Goal: Information Seeking & Learning: Learn about a topic

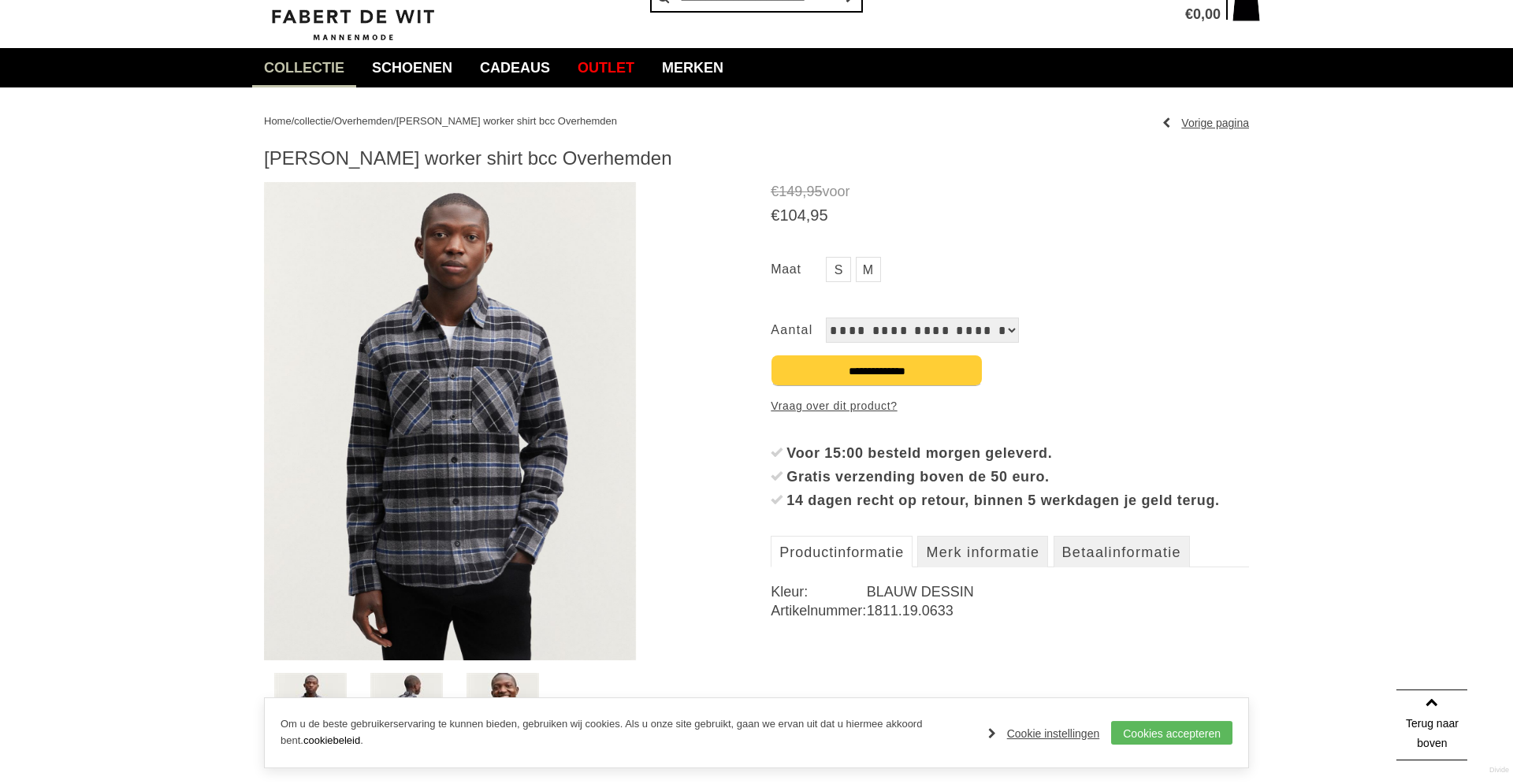
scroll to position [81, 0]
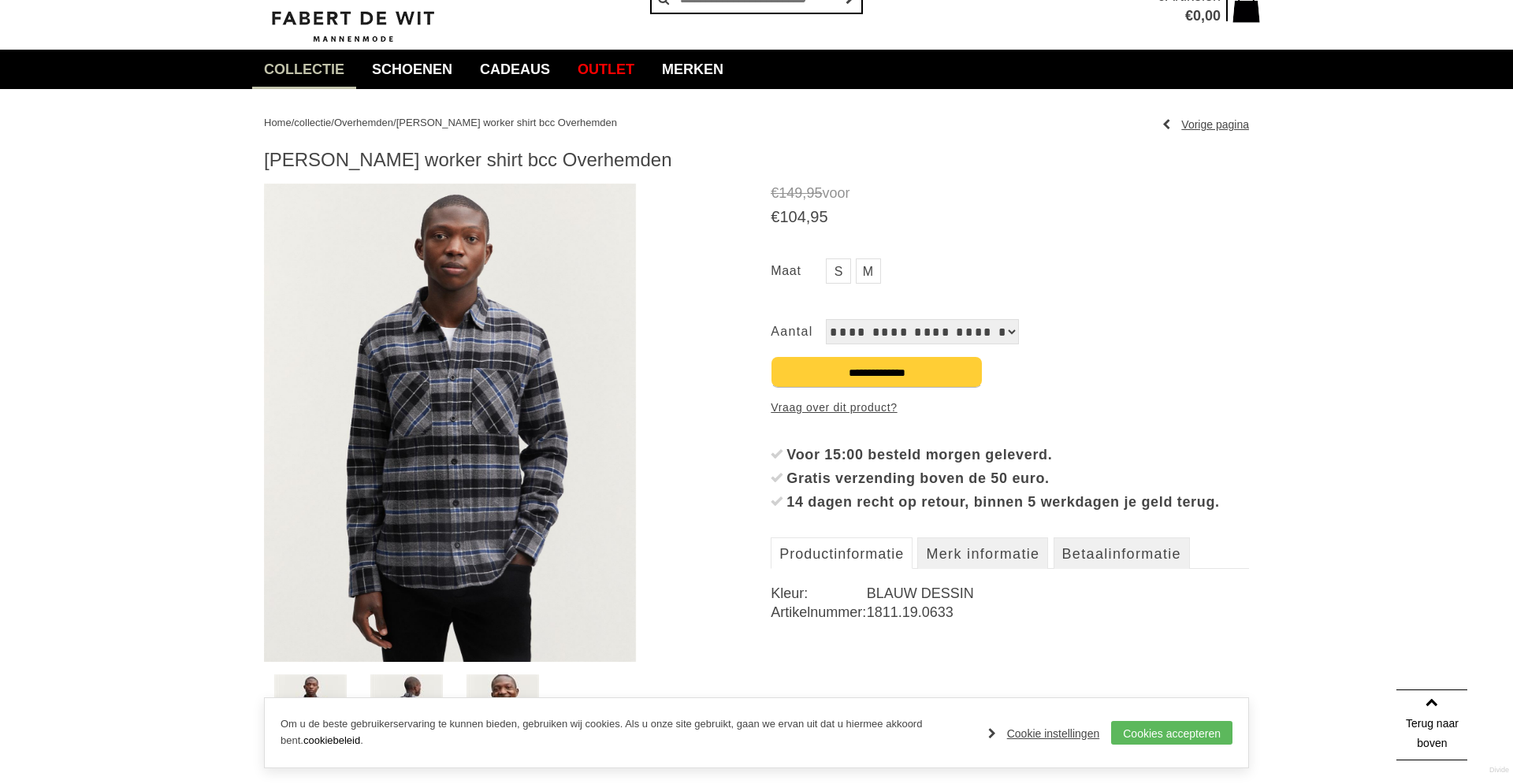
drag, startPoint x: 267, startPoint y: 162, endPoint x: 658, endPoint y: 153, distance: 391.1
click at [658, 153] on h1 "[PERSON_NAME] worker shirt bcc Overhemden" at bounding box center [756, 160] width 985 height 24
copy h1 "[PERSON_NAME] worker shirt bcc Overhemden"
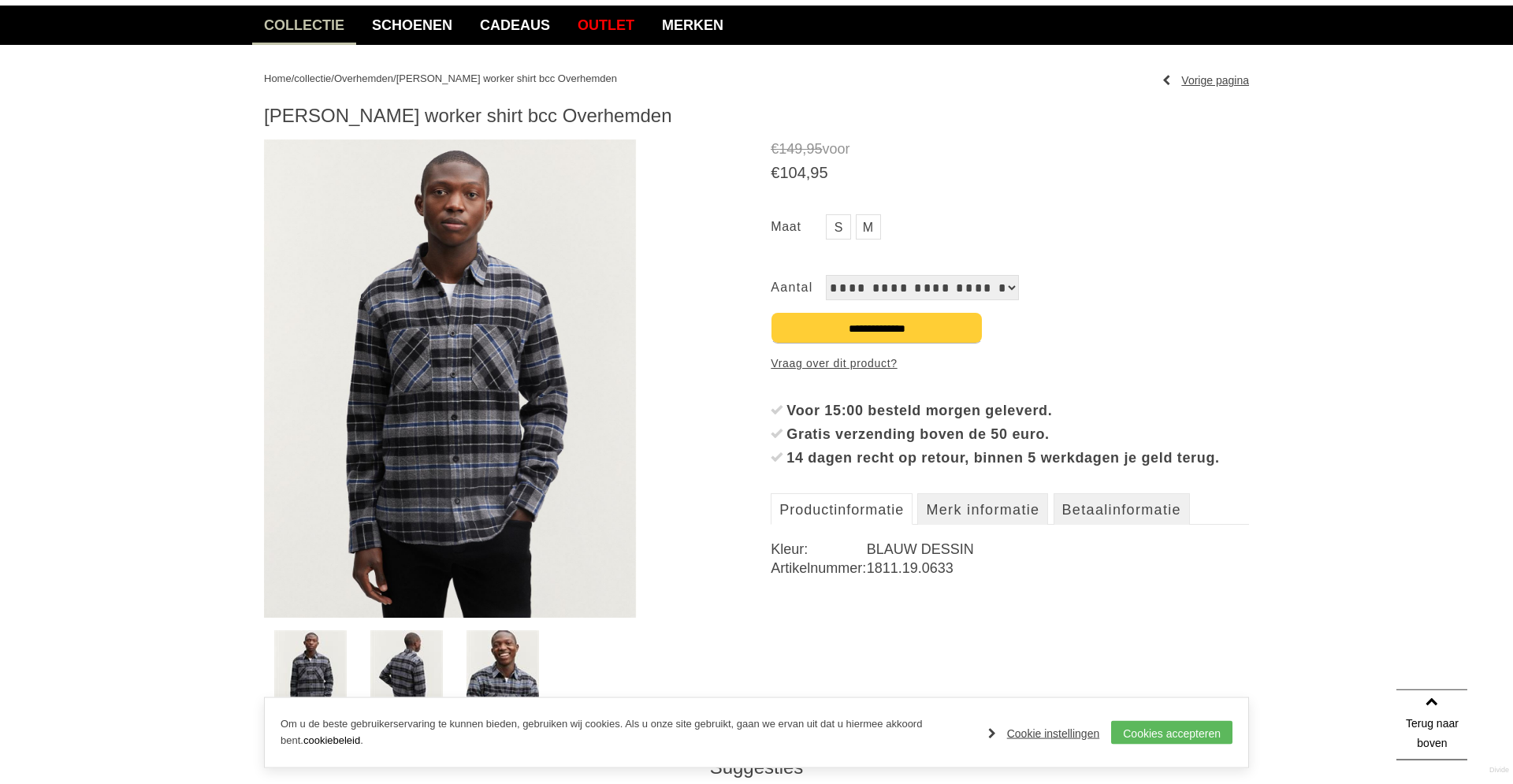
scroll to position [160, 0]
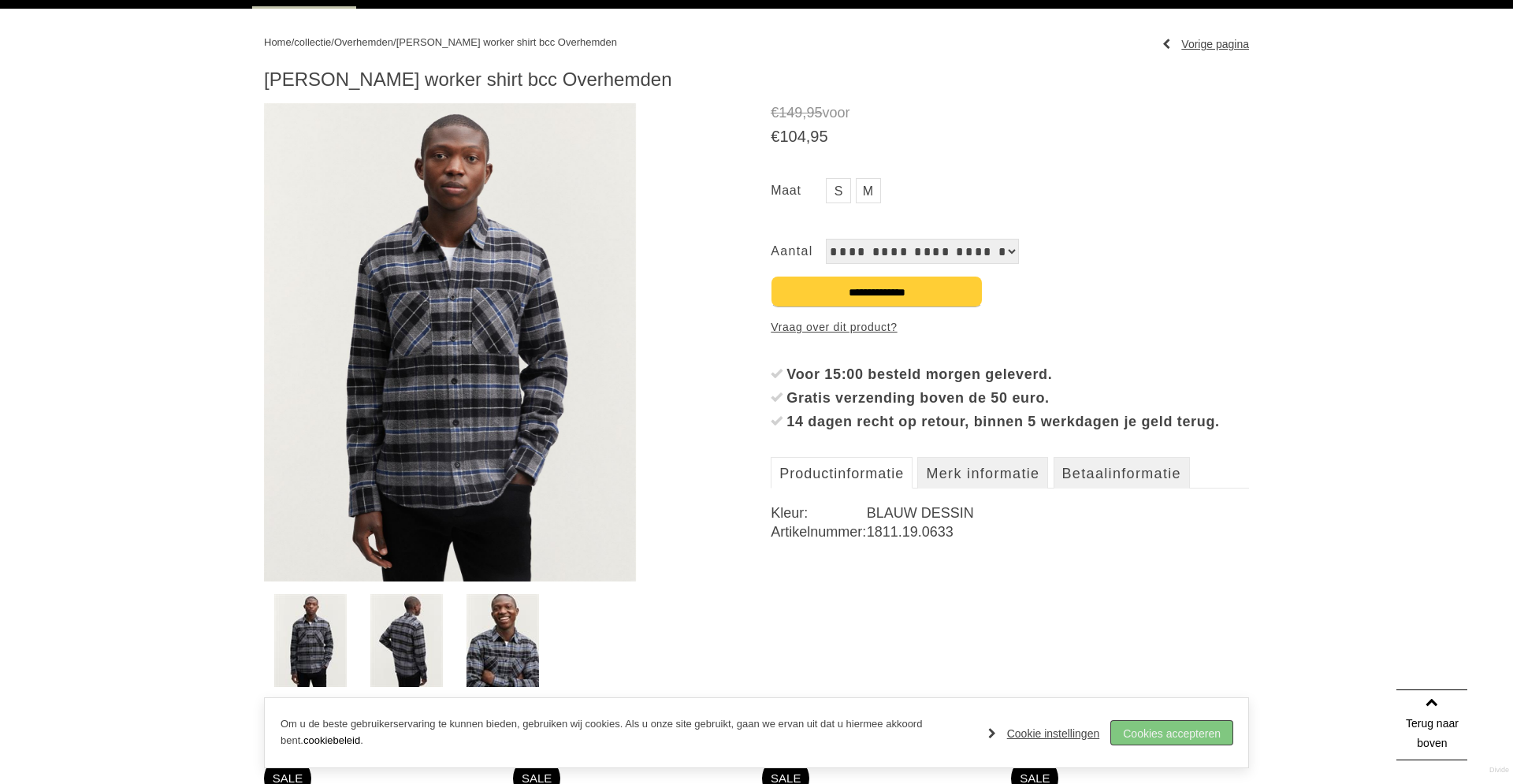
click at [1209, 731] on link "Cookies accepteren" at bounding box center [1171, 733] width 121 height 24
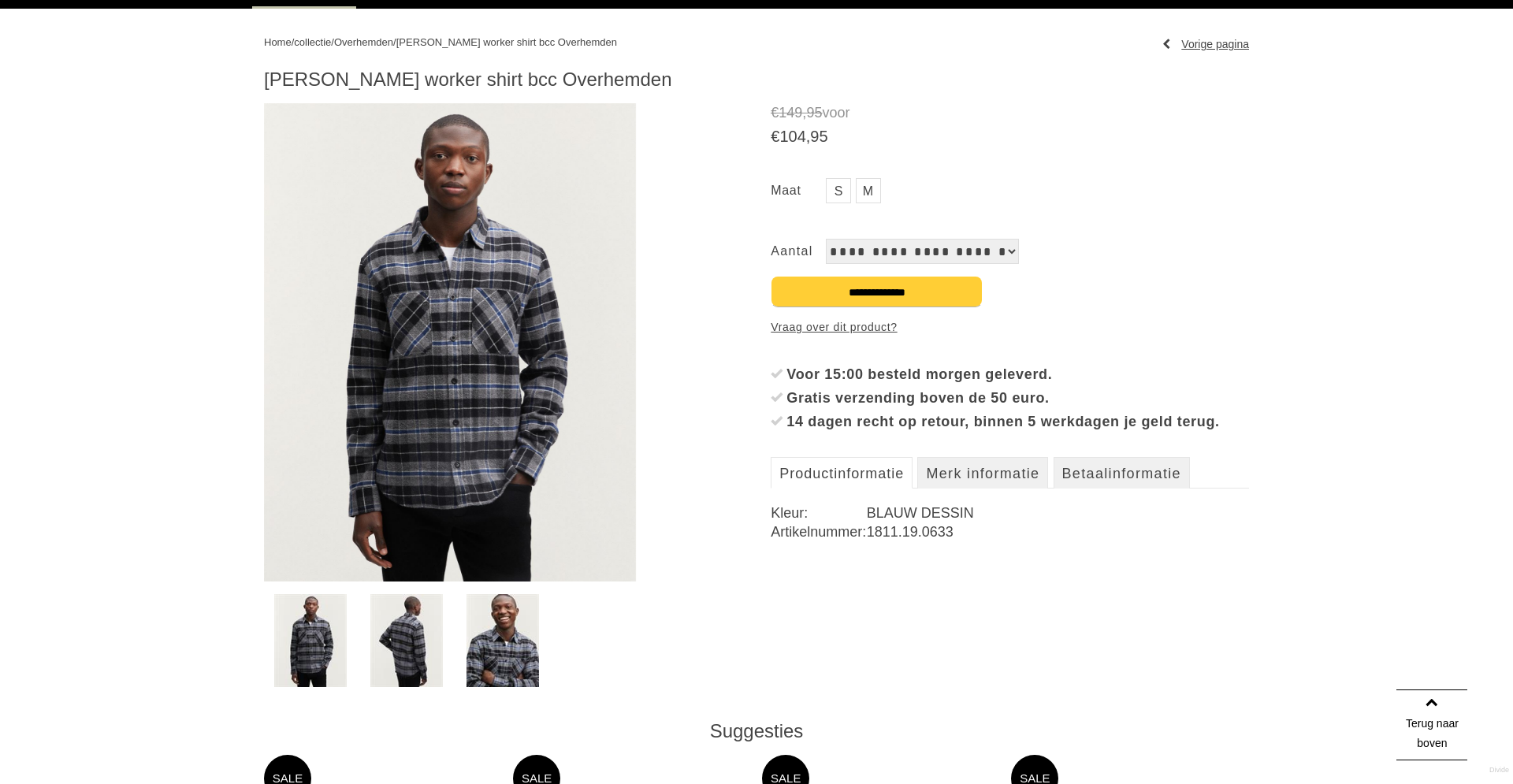
scroll to position [482, 0]
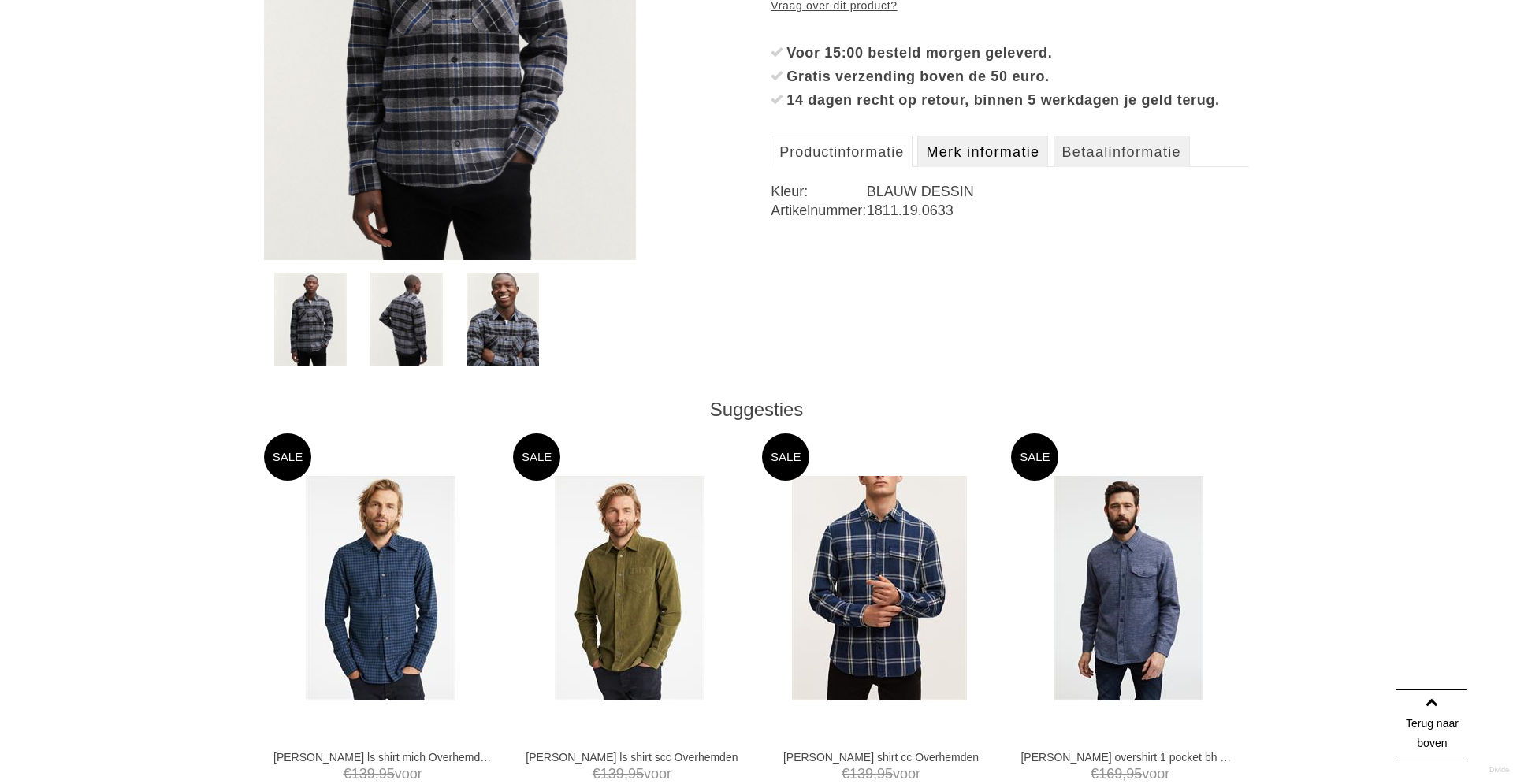
click at [975, 167] on link "Merk informatie" at bounding box center [982, 151] width 130 height 32
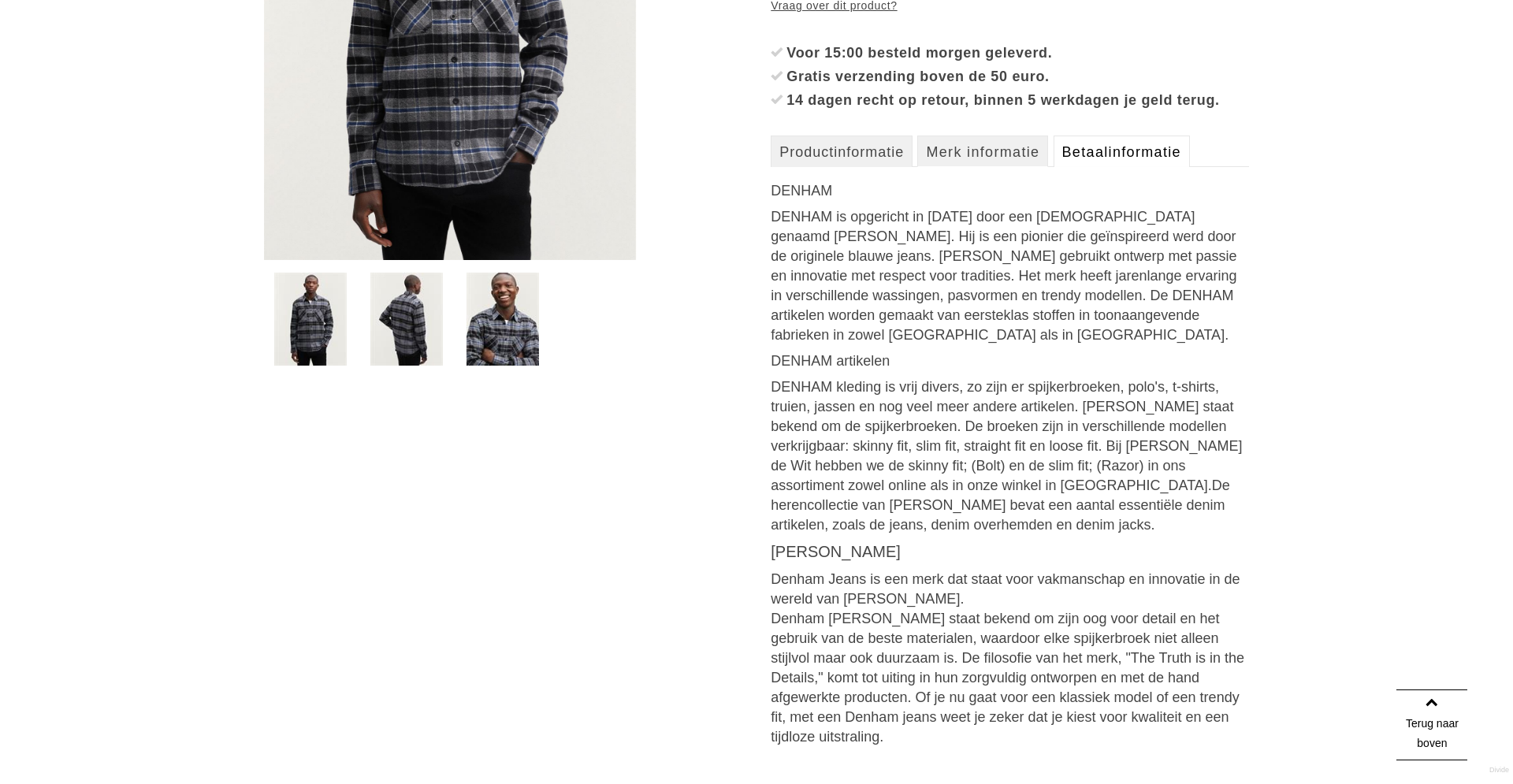
click at [1118, 167] on link "Betaalinformatie" at bounding box center [1122, 151] width 136 height 32
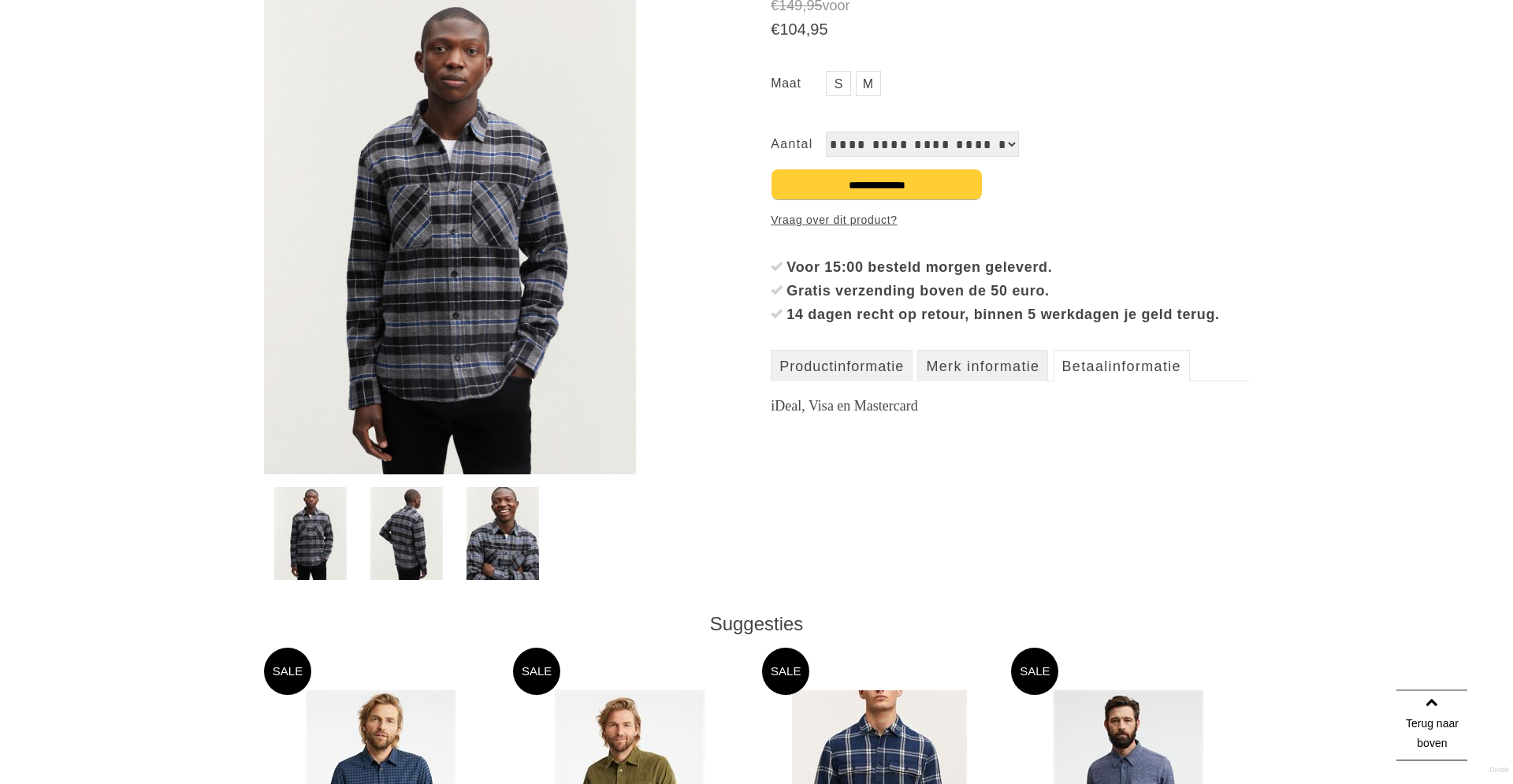
scroll to position [160, 0]
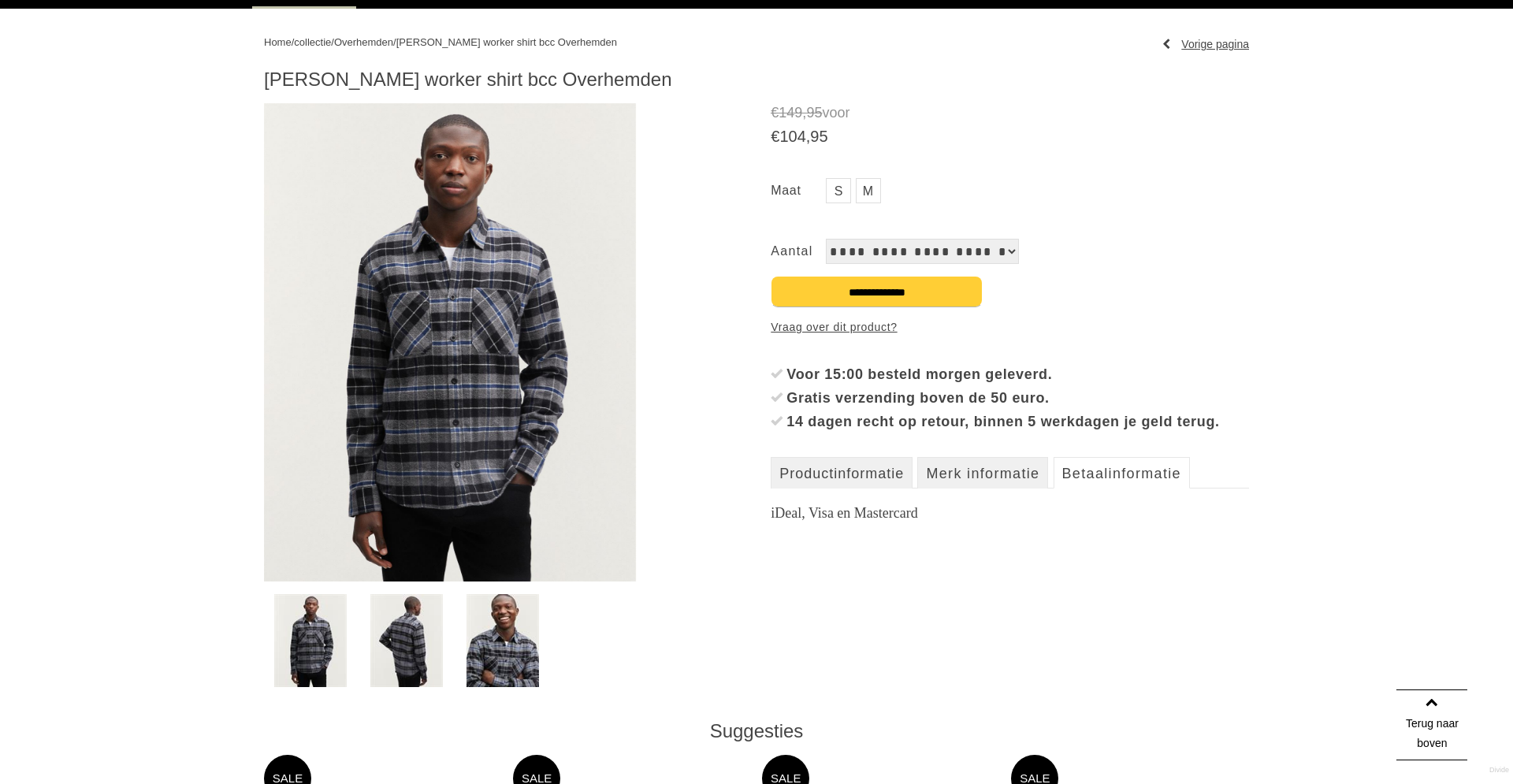
click at [412, 84] on h1 "[PERSON_NAME] worker shirt bcc Overhemden" at bounding box center [756, 80] width 985 height 24
drag, startPoint x: 269, startPoint y: 81, endPoint x: 669, endPoint y: 76, distance: 400.0
click at [669, 76] on h1 "[PERSON_NAME] worker shirt bcc Overhemden" at bounding box center [756, 80] width 985 height 24
copy h1 "[PERSON_NAME] worker shirt bcc Overhemden"
click at [551, 78] on h1 "[PERSON_NAME] worker shirt bcc Overhemden" at bounding box center [756, 80] width 985 height 24
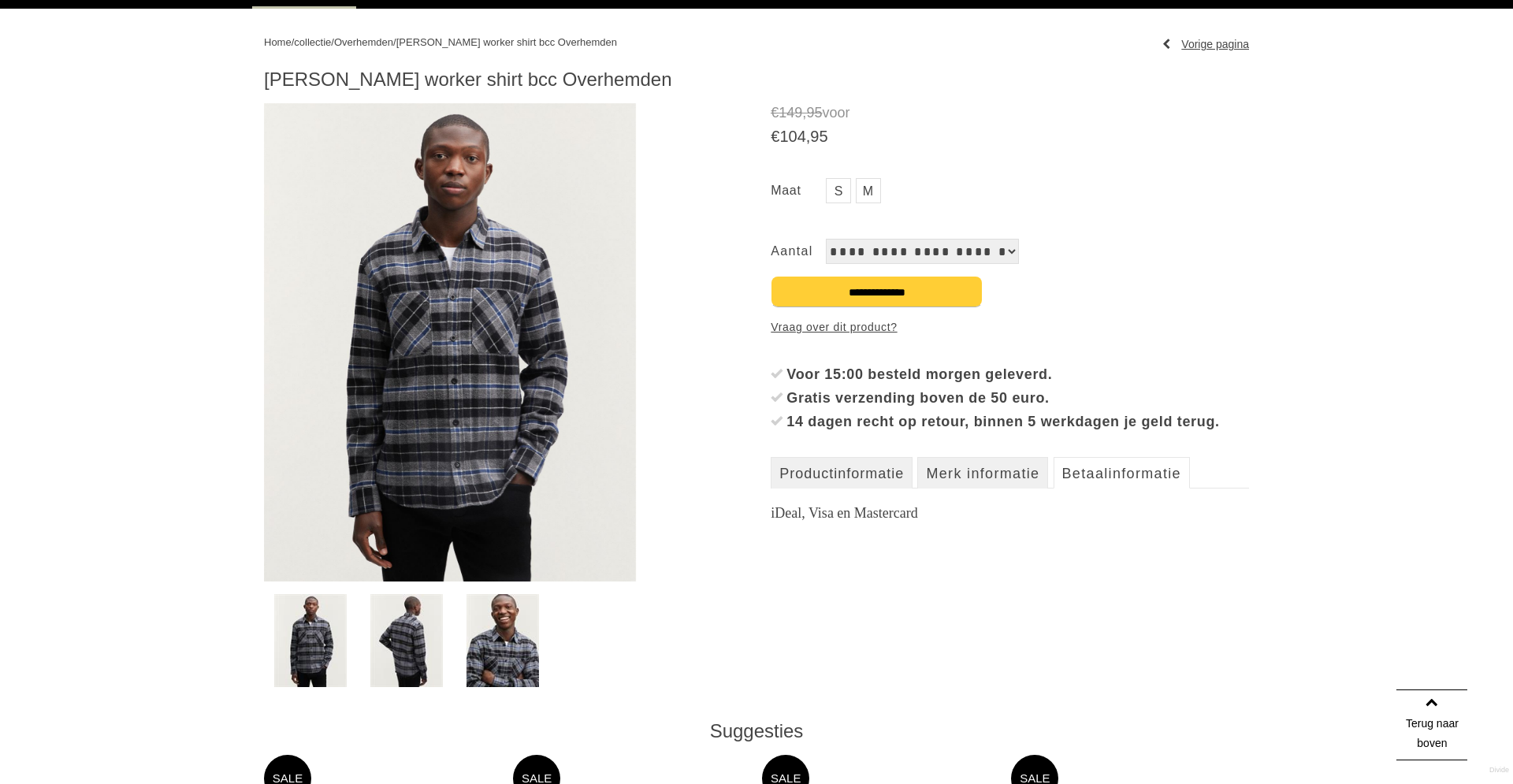
copy h1 "[PERSON_NAME] worker shirt bcc"
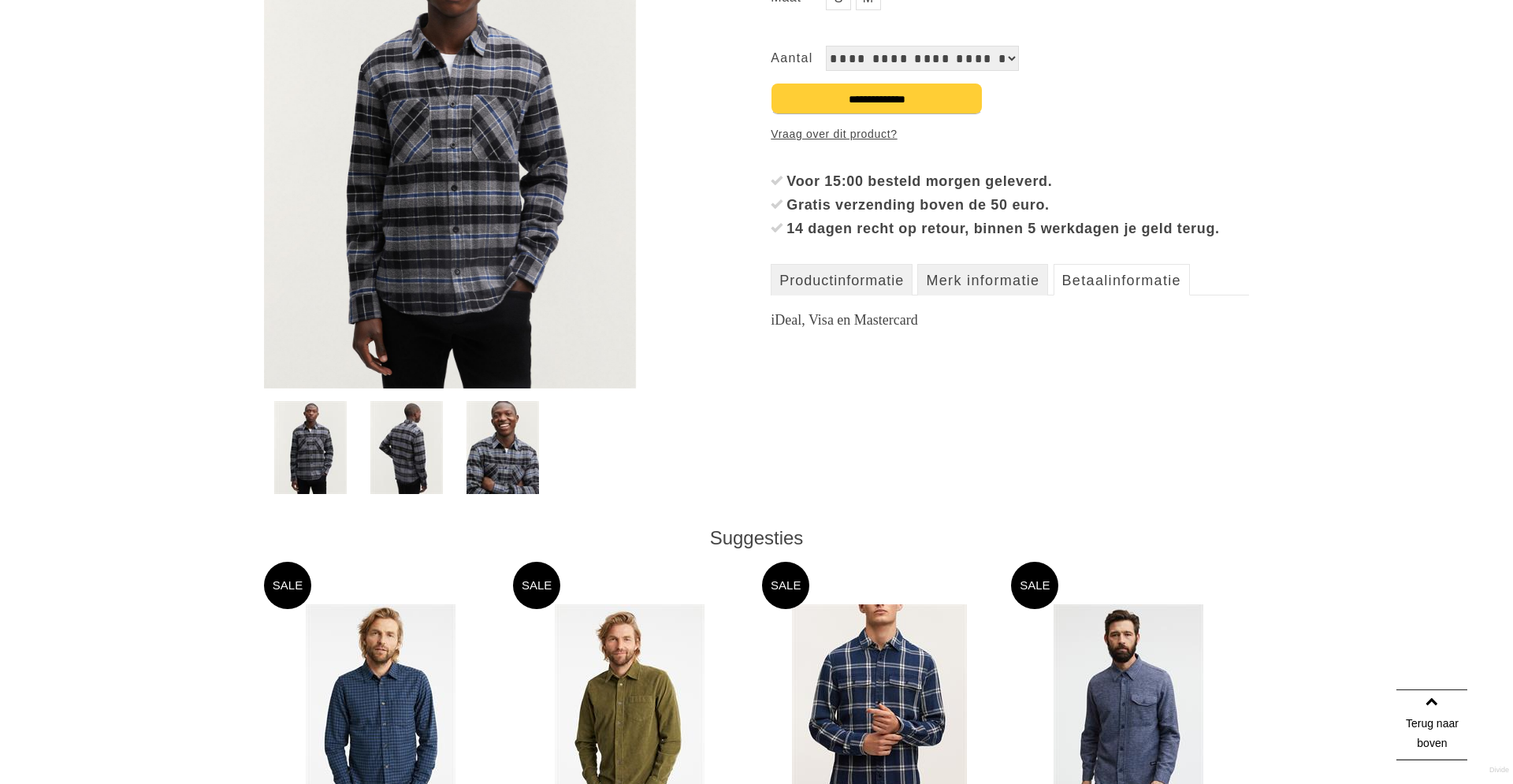
scroll to position [482, 0]
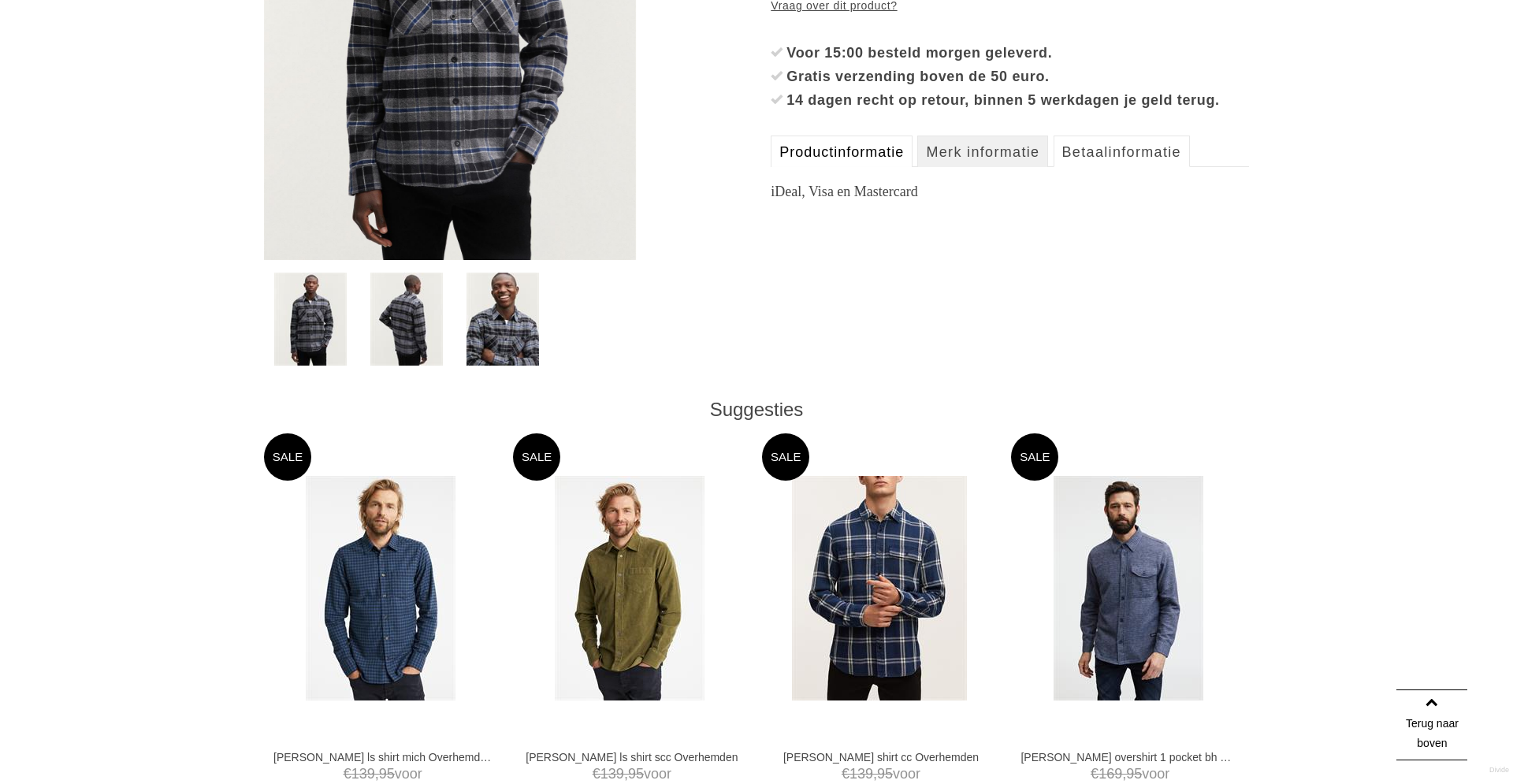
click at [850, 167] on link "Productinformatie" at bounding box center [841, 151] width 141 height 32
click at [975, 167] on link "Merk informatie" at bounding box center [982, 151] width 130 height 32
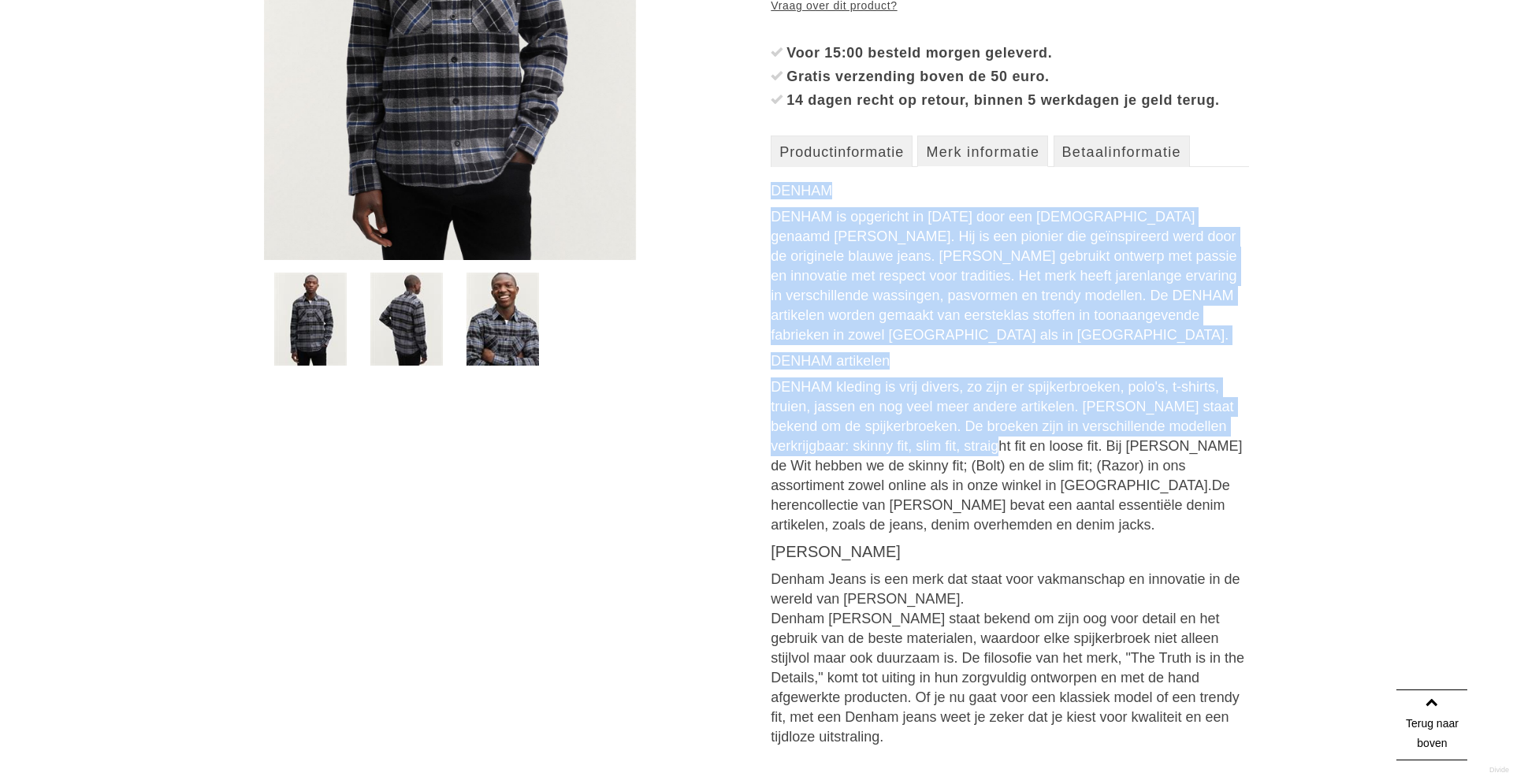
drag, startPoint x: 775, startPoint y: 215, endPoint x: 957, endPoint y: 481, distance: 322.3
click at [957, 199] on h3 "DENHAM" at bounding box center [1009, 190] width 478 height 17
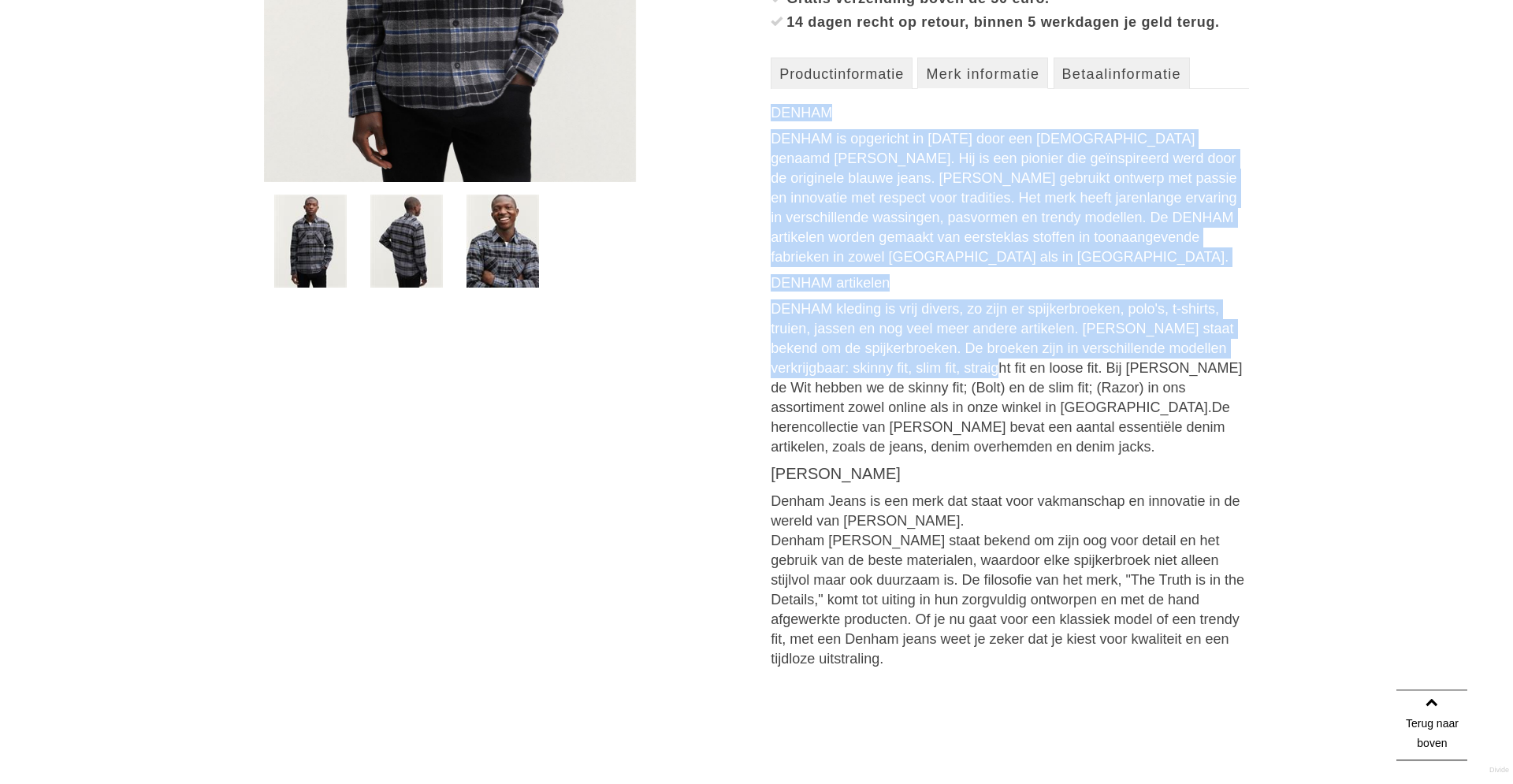
scroll to position [723, 0]
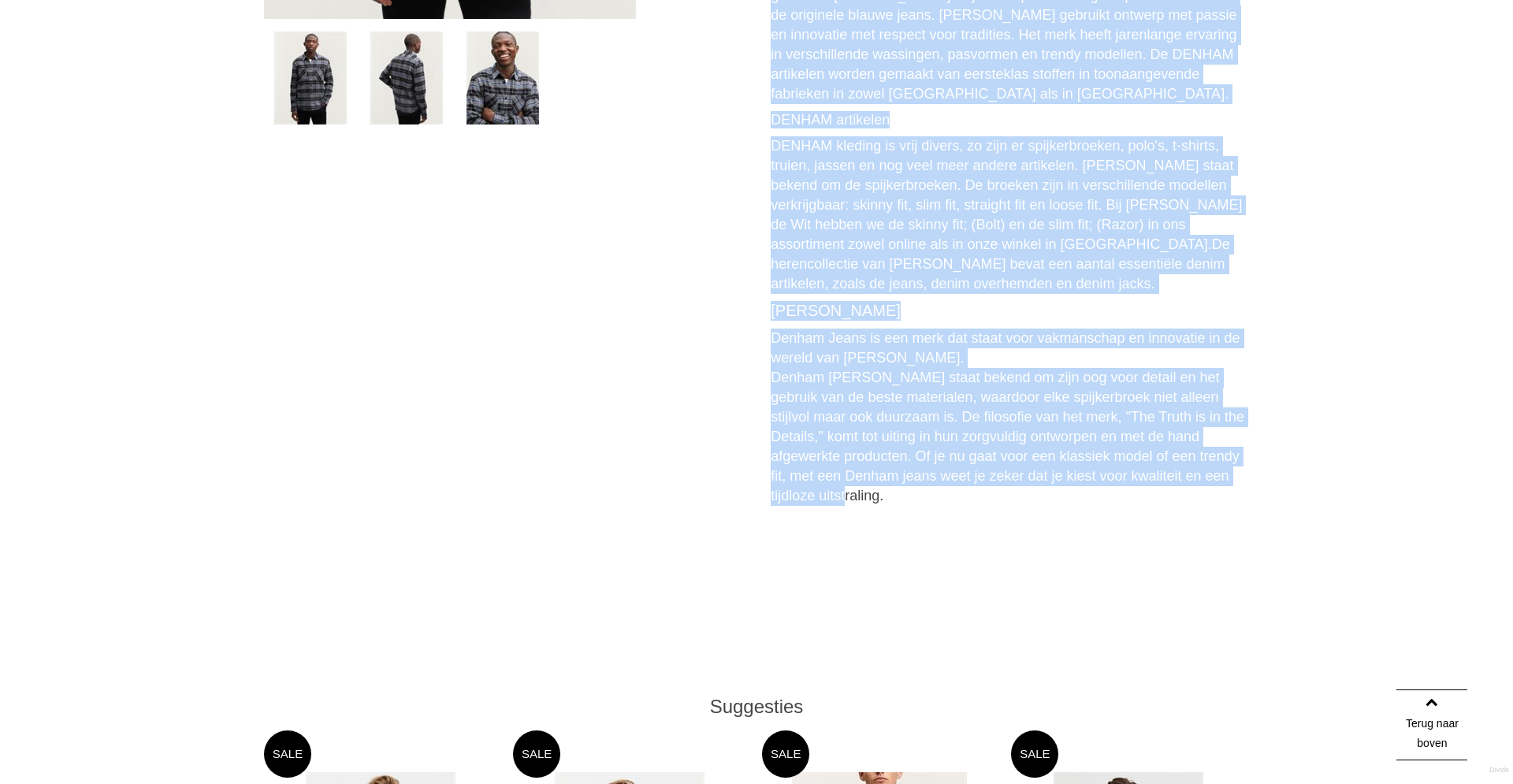
click at [880, 506] on div "Denham [PERSON_NAME] staat bekend om zijn oog voor detail en het gebruik van de…" at bounding box center [1009, 436] width 478 height 138
copy div "LOREMI DOLORS am consectet ad 9448 elit sed Doeiusmod tempori Utlab Etdolo. Mag…"
